Goal: Information Seeking & Learning: Learn about a topic

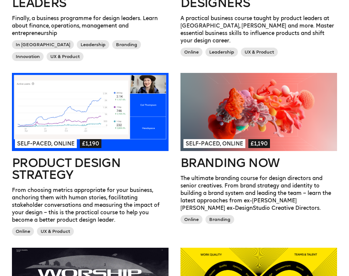
click at [217, 161] on h2 "Branding Now" at bounding box center [258, 163] width 156 height 12
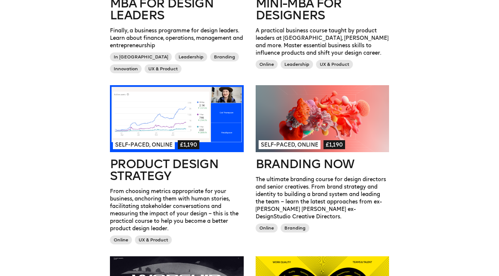
scroll to position [280, 0]
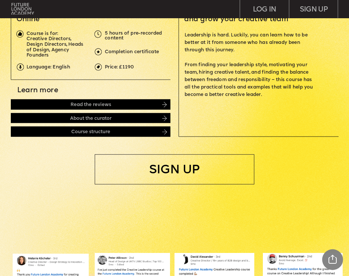
scroll to position [179, 0]
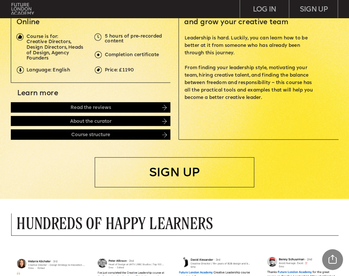
click at [163, 108] on img at bounding box center [164, 108] width 4 height 6
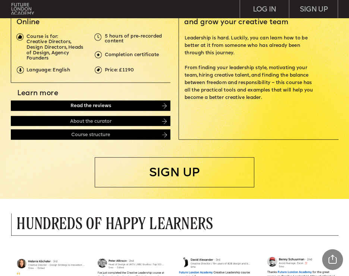
click at [117, 108] on div "Read the reviews" at bounding box center [90, 106] width 159 height 10
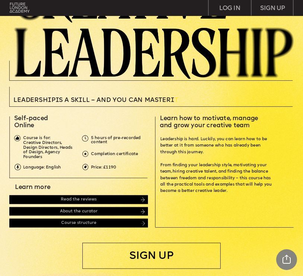
scroll to position [52, 0]
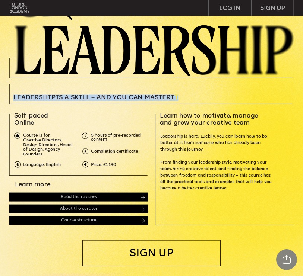
drag, startPoint x: 179, startPoint y: 97, endPoint x: 19, endPoint y: 95, distance: 160.9
click at [19, 95] on p "Leadersh i p i s a sk i ll – and you can MASTER i T" at bounding box center [119, 98] width 213 height 6
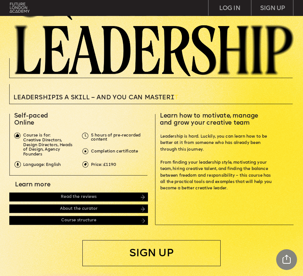
click at [176, 141] on p "Leadership is hard. Luckily, you can learn how to be better at it from someone …" at bounding box center [217, 163] width 114 height 58
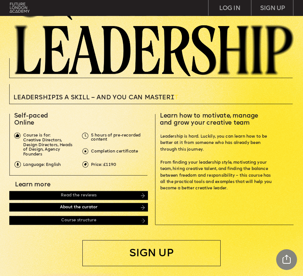
click at [140, 208] on div "About the curator" at bounding box center [78, 207] width 139 height 9
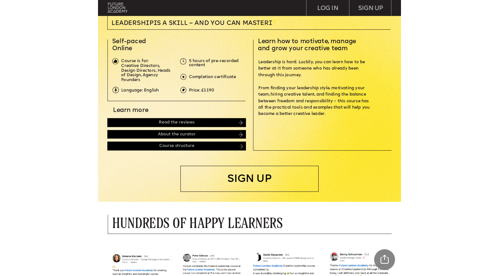
scroll to position [0, 0]
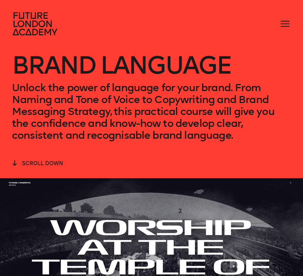
click at [31, 13] on icon at bounding box center [36, 24] width 48 height 24
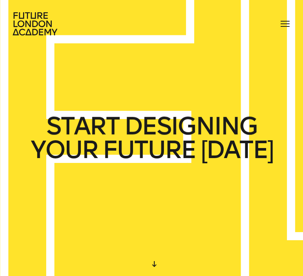
click at [284, 23] on span at bounding box center [284, 23] width 9 height 1
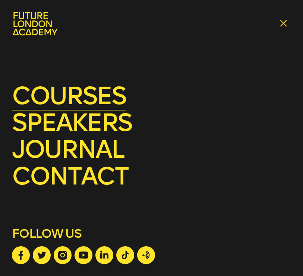
click at [79, 94] on link "courses" at bounding box center [69, 95] width 114 height 29
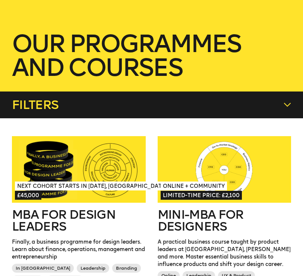
scroll to position [75, 0]
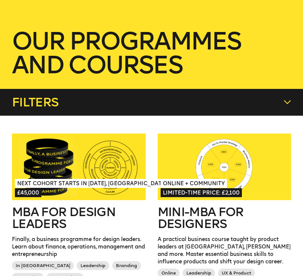
click at [290, 101] on icon at bounding box center [286, 102] width 7 height 7
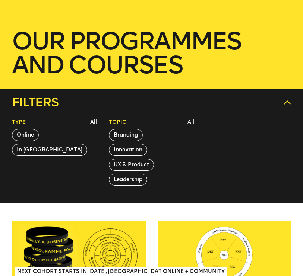
click at [290, 101] on icon at bounding box center [286, 102] width 7 height 7
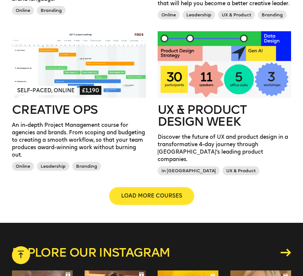
scroll to position [691, 0]
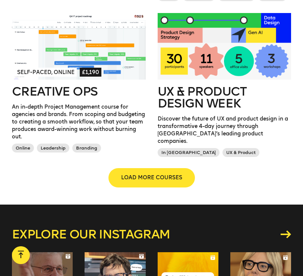
click at [156, 177] on span "LOAD MORE COURSES" at bounding box center [151, 177] width 61 height 7
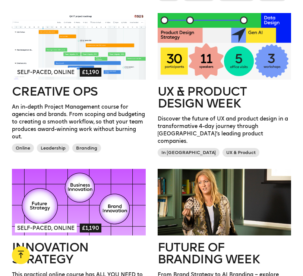
click at [49, 92] on h2 "Creative Ops" at bounding box center [79, 92] width 134 height 12
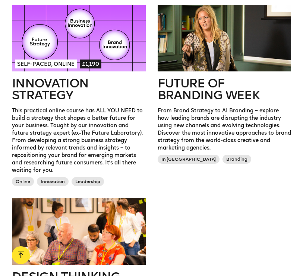
scroll to position [861, 0]
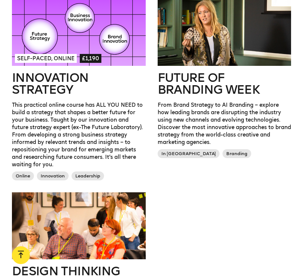
click at [32, 87] on h2 "Innovation Strategy" at bounding box center [79, 84] width 134 height 24
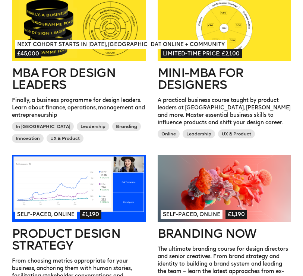
scroll to position [0, 0]
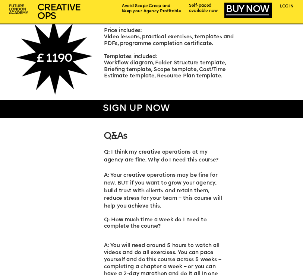
scroll to position [1914, 0]
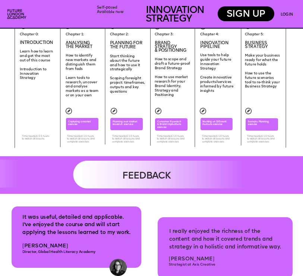
scroll to position [1220, 0]
